Goal: Communication & Community: Answer question/provide support

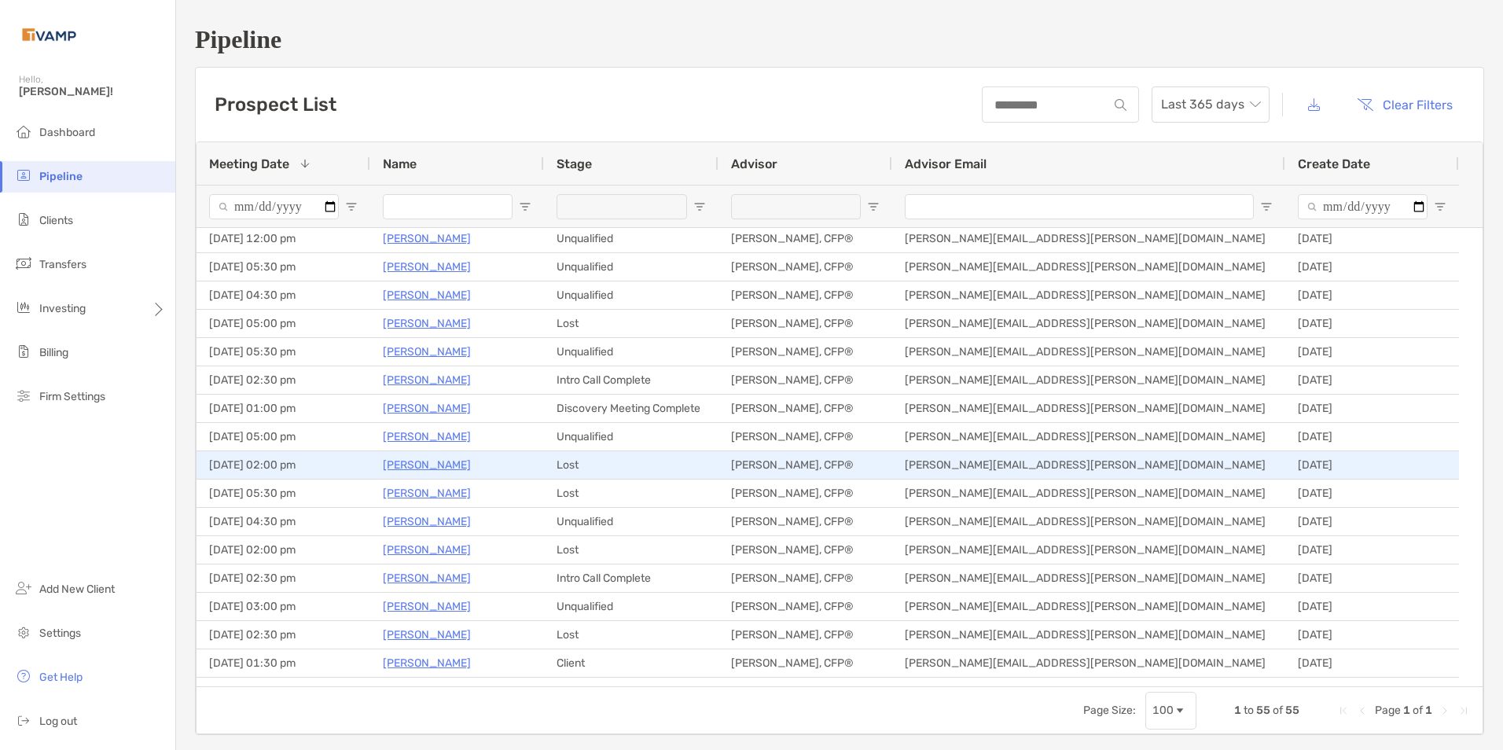
scroll to position [393, 0]
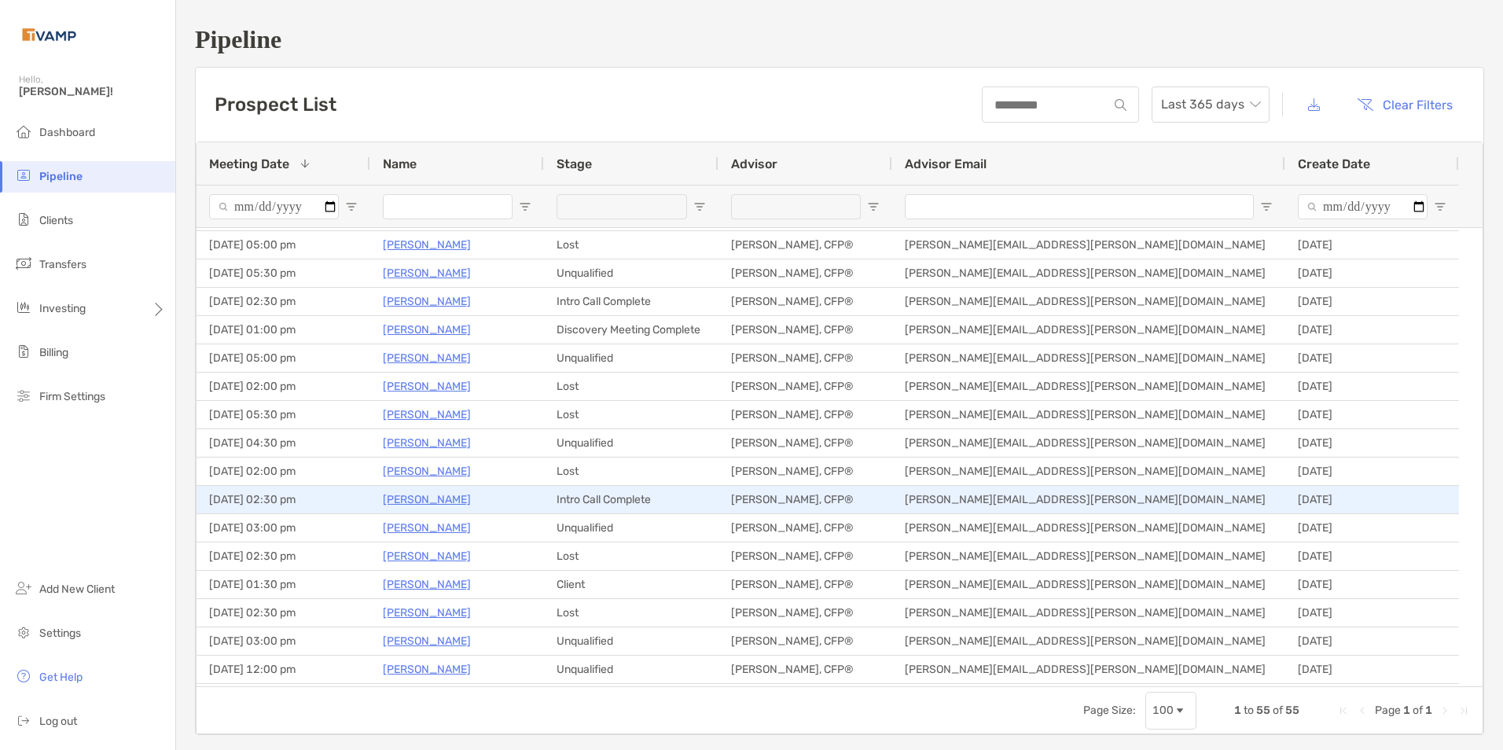
click at [446, 496] on p "[PERSON_NAME]" at bounding box center [427, 500] width 88 height 20
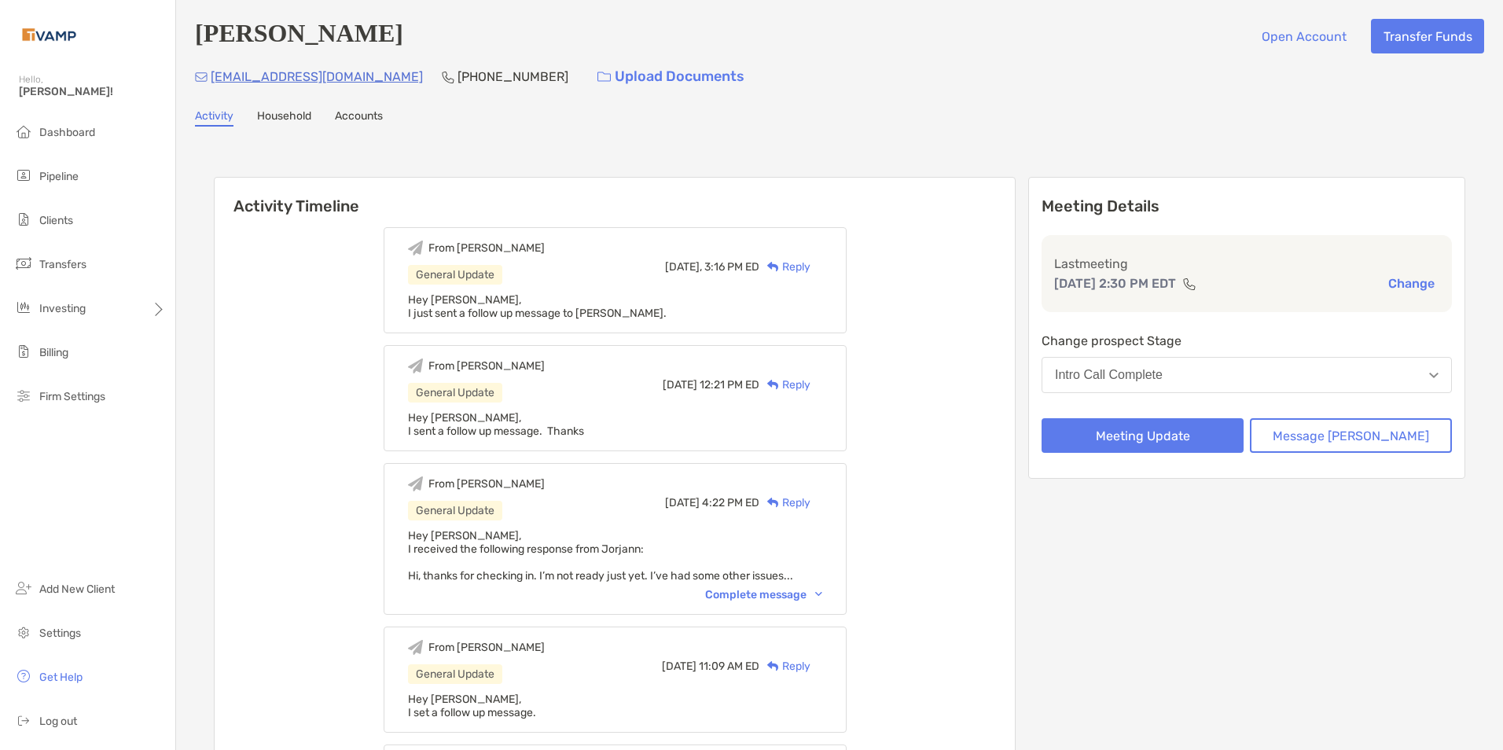
click at [810, 264] on div "Reply" at bounding box center [784, 267] width 51 height 17
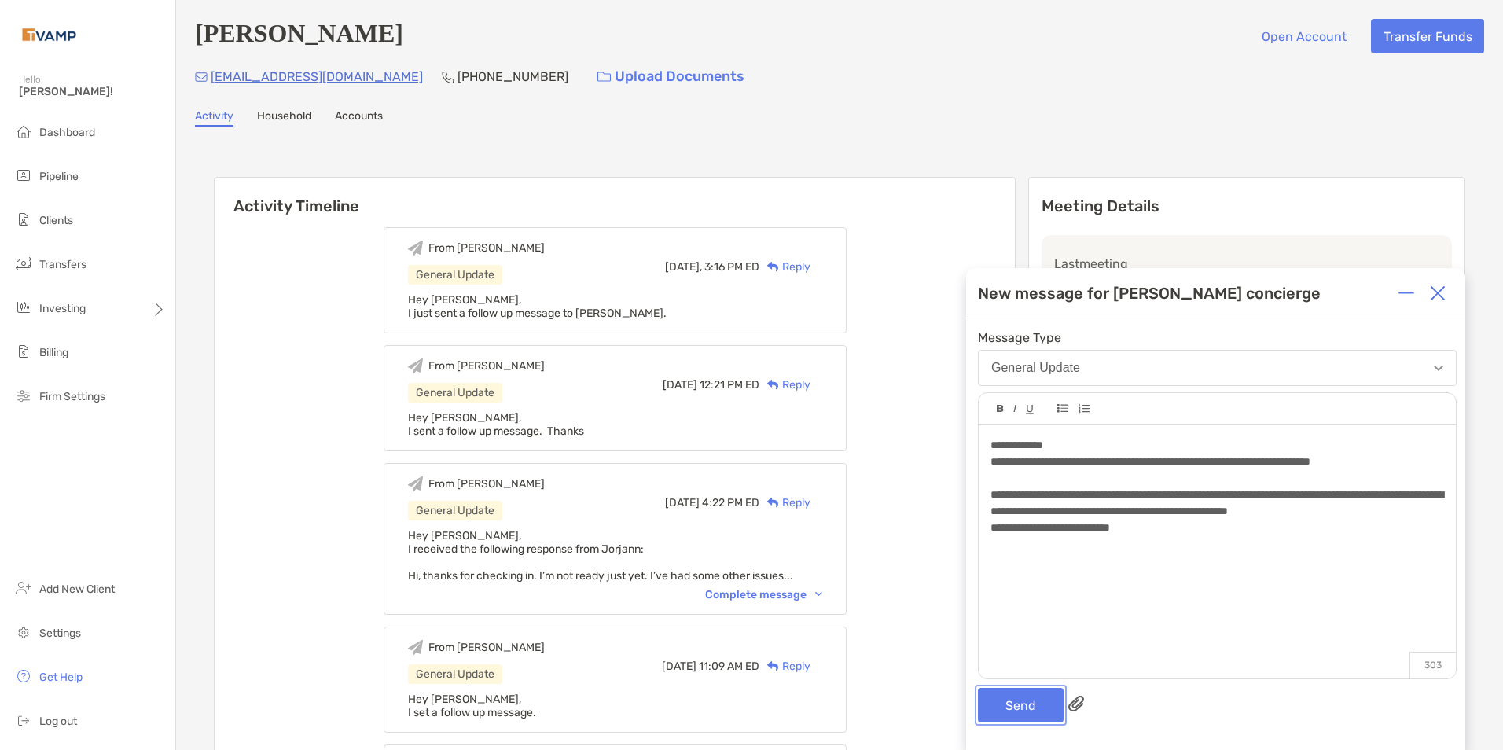
click at [1021, 698] on button "Send" at bounding box center [1021, 705] width 86 height 35
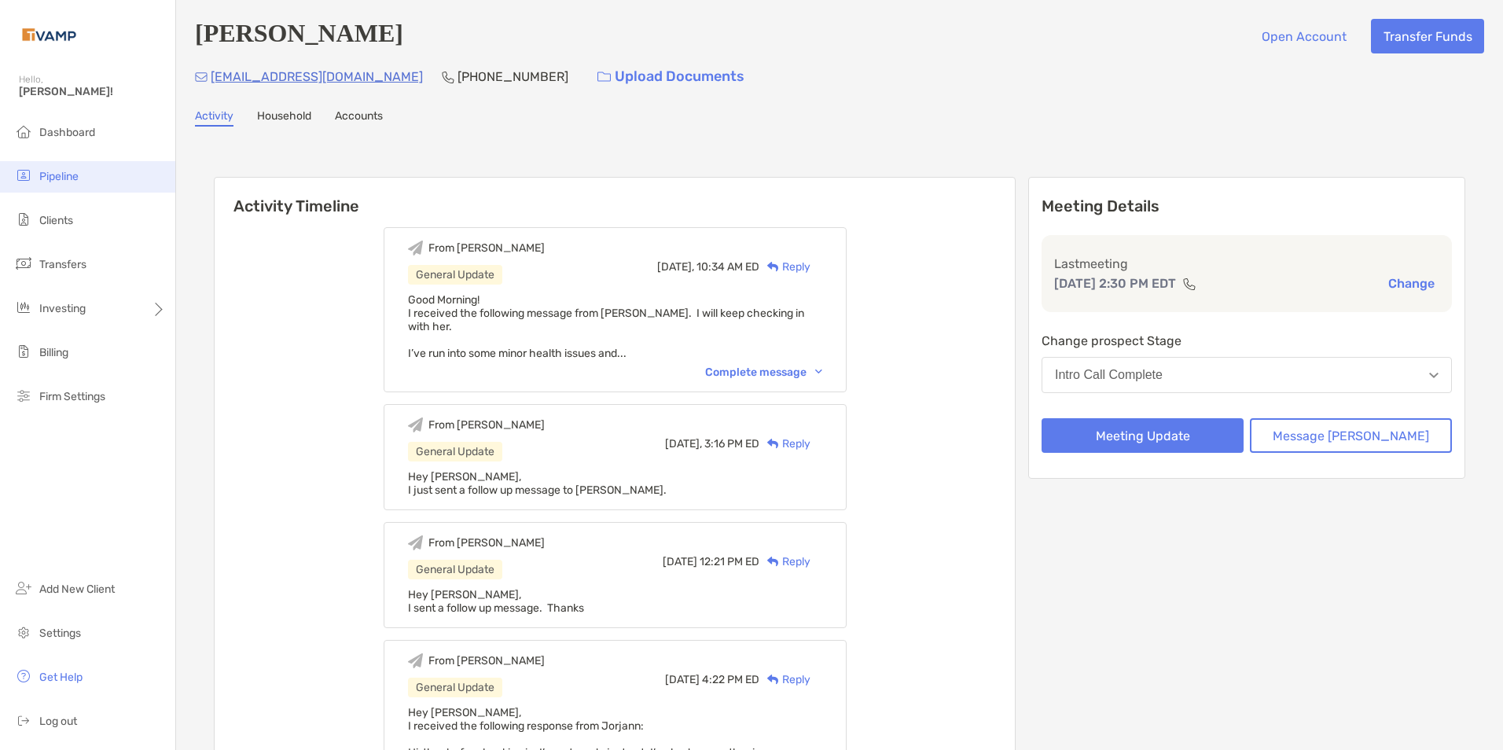
click at [78, 163] on li "Pipeline" at bounding box center [87, 176] width 175 height 31
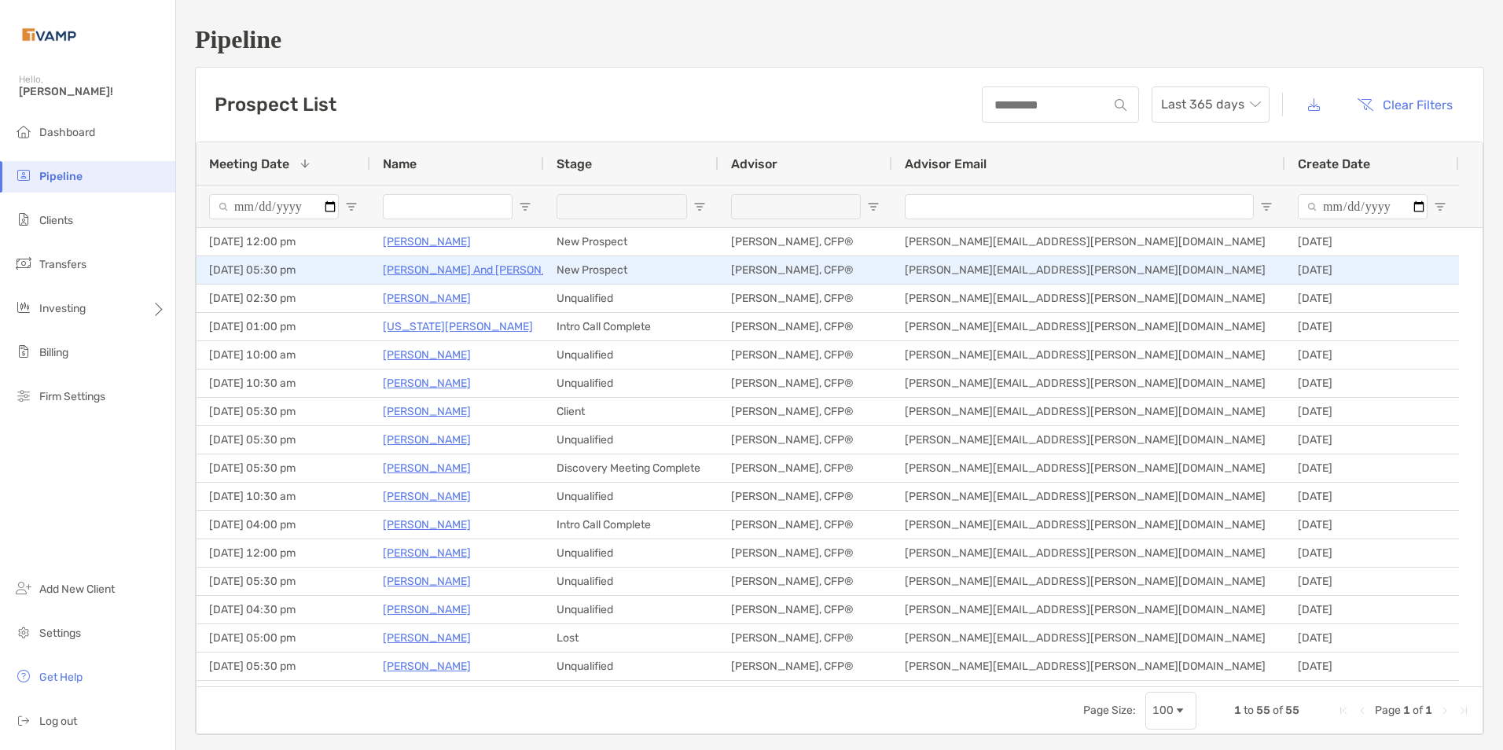
click at [442, 269] on p "[PERSON_NAME] And [PERSON_NAME]" at bounding box center [483, 270] width 200 height 20
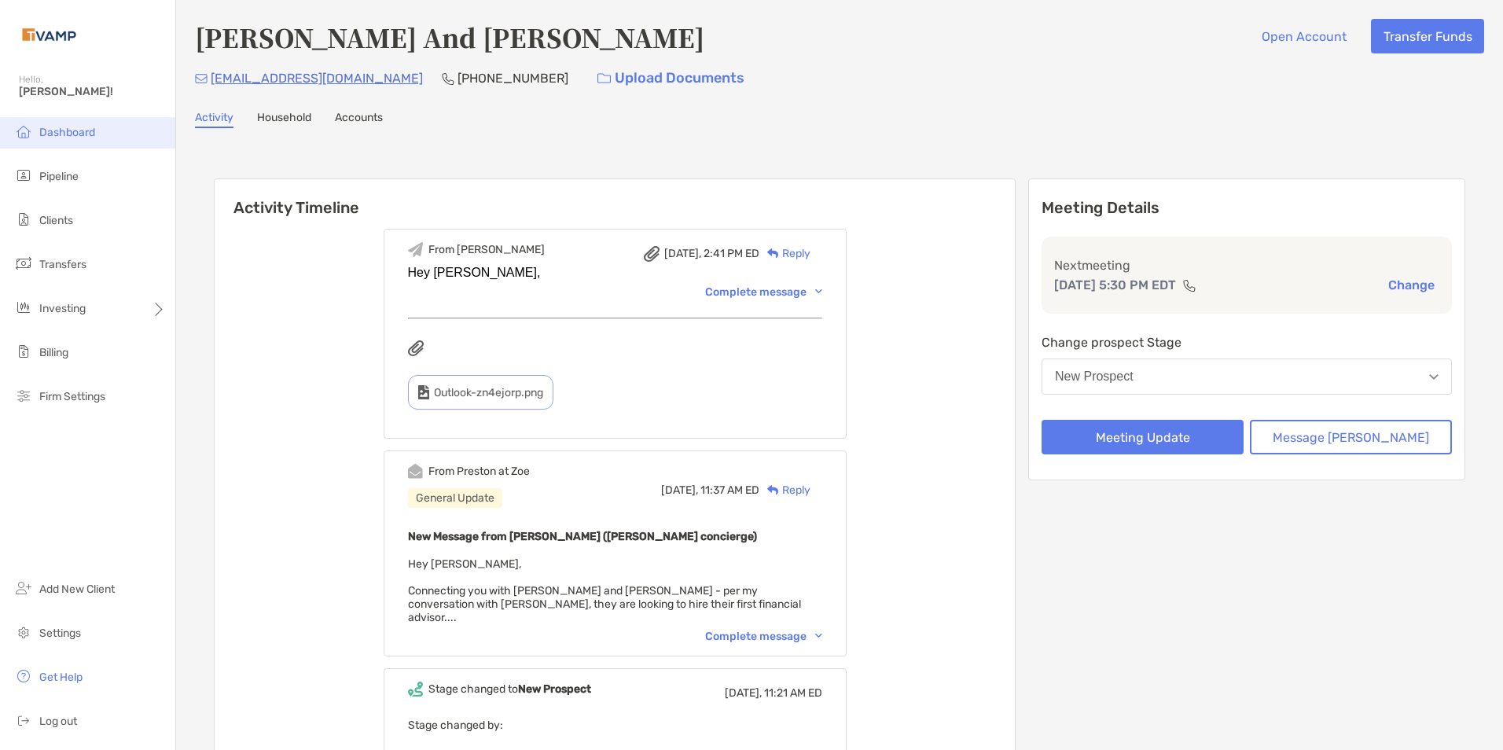
click at [66, 141] on li "Dashboard" at bounding box center [87, 132] width 175 height 31
click at [68, 134] on span "Dashboard" at bounding box center [67, 132] width 56 height 13
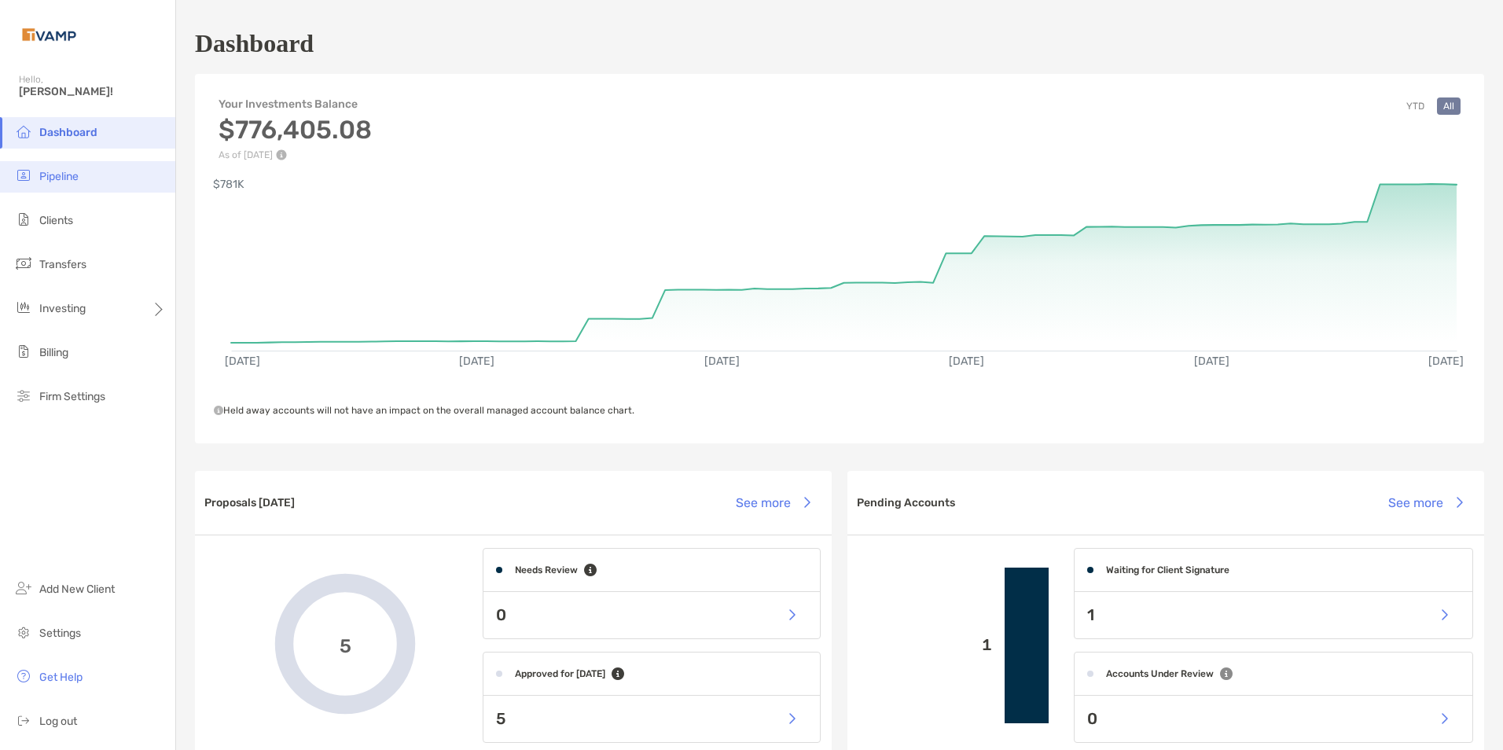
click at [46, 175] on span "Pipeline" at bounding box center [58, 176] width 39 height 13
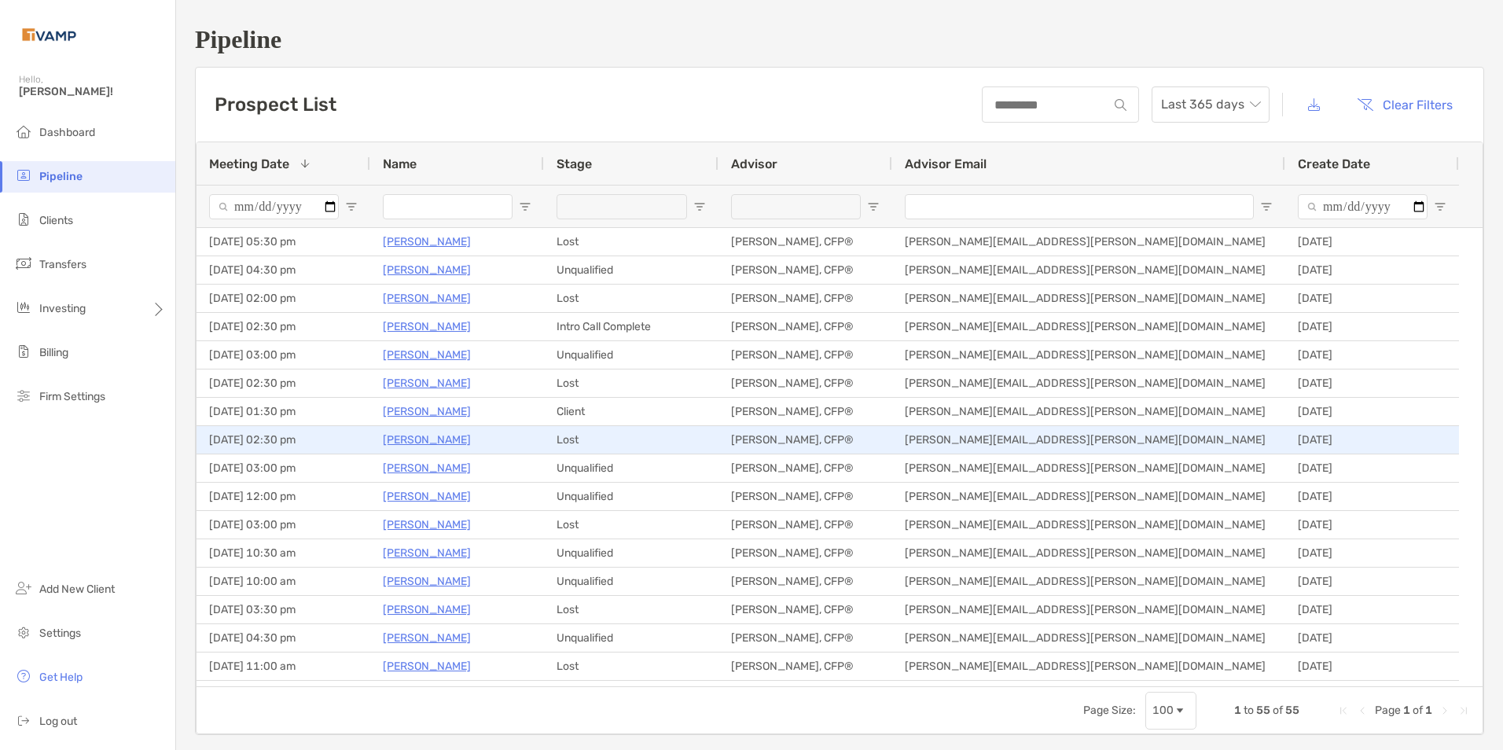
scroll to position [233, 0]
